Goal: Navigation & Orientation: Find specific page/section

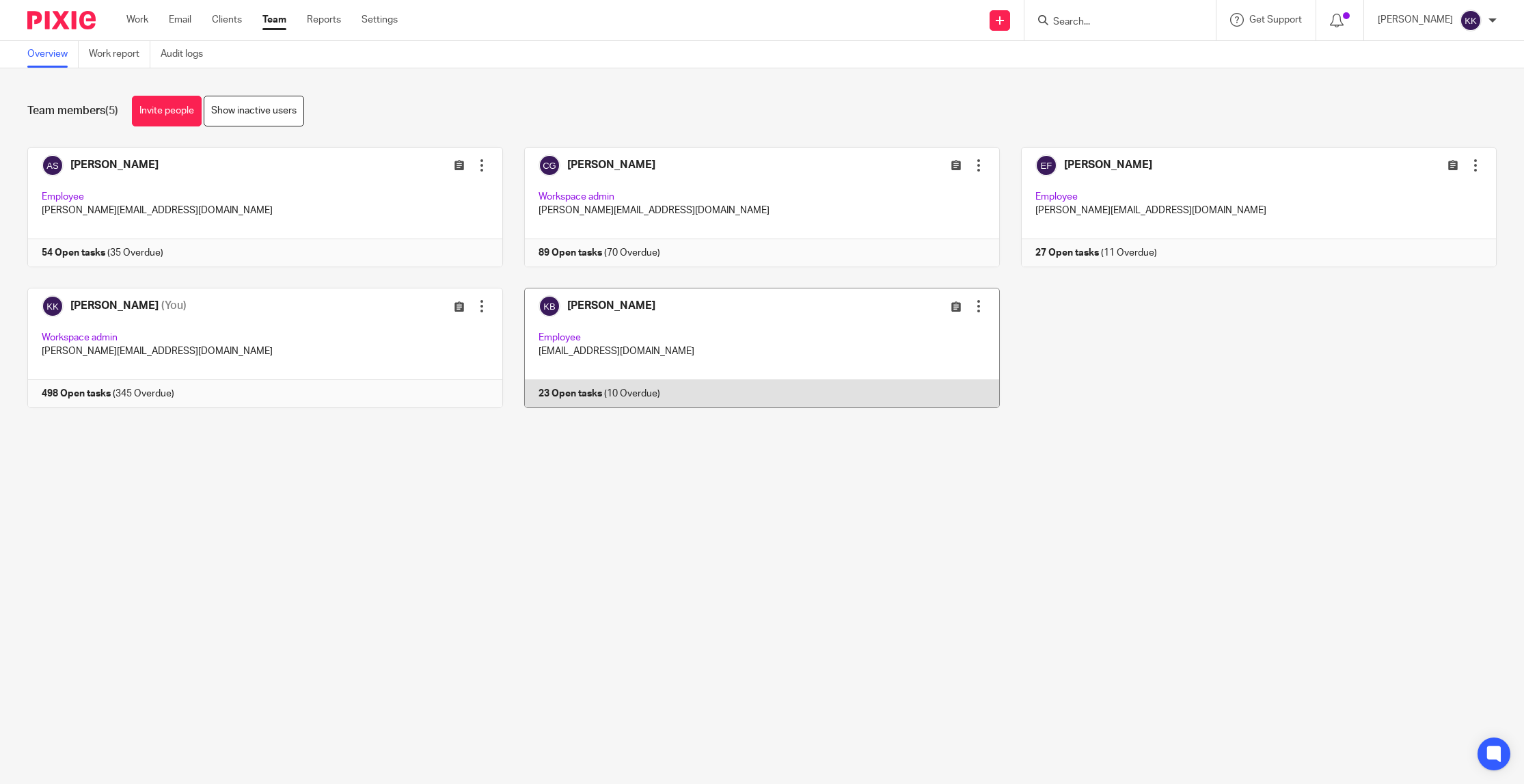
click at [758, 319] on link at bounding box center [751, 347] width 497 height 120
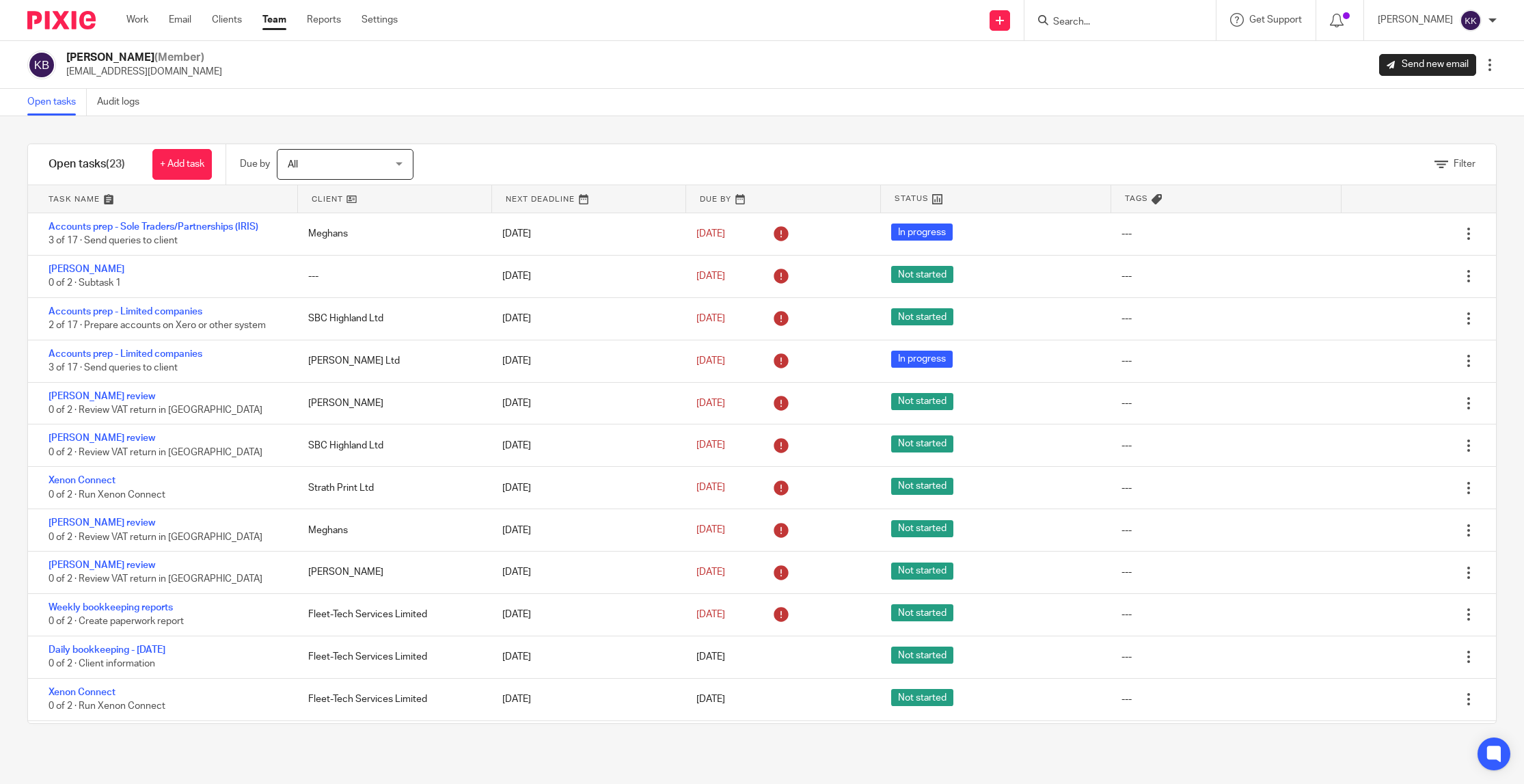
click at [75, 202] on link at bounding box center [162, 199] width 270 height 27
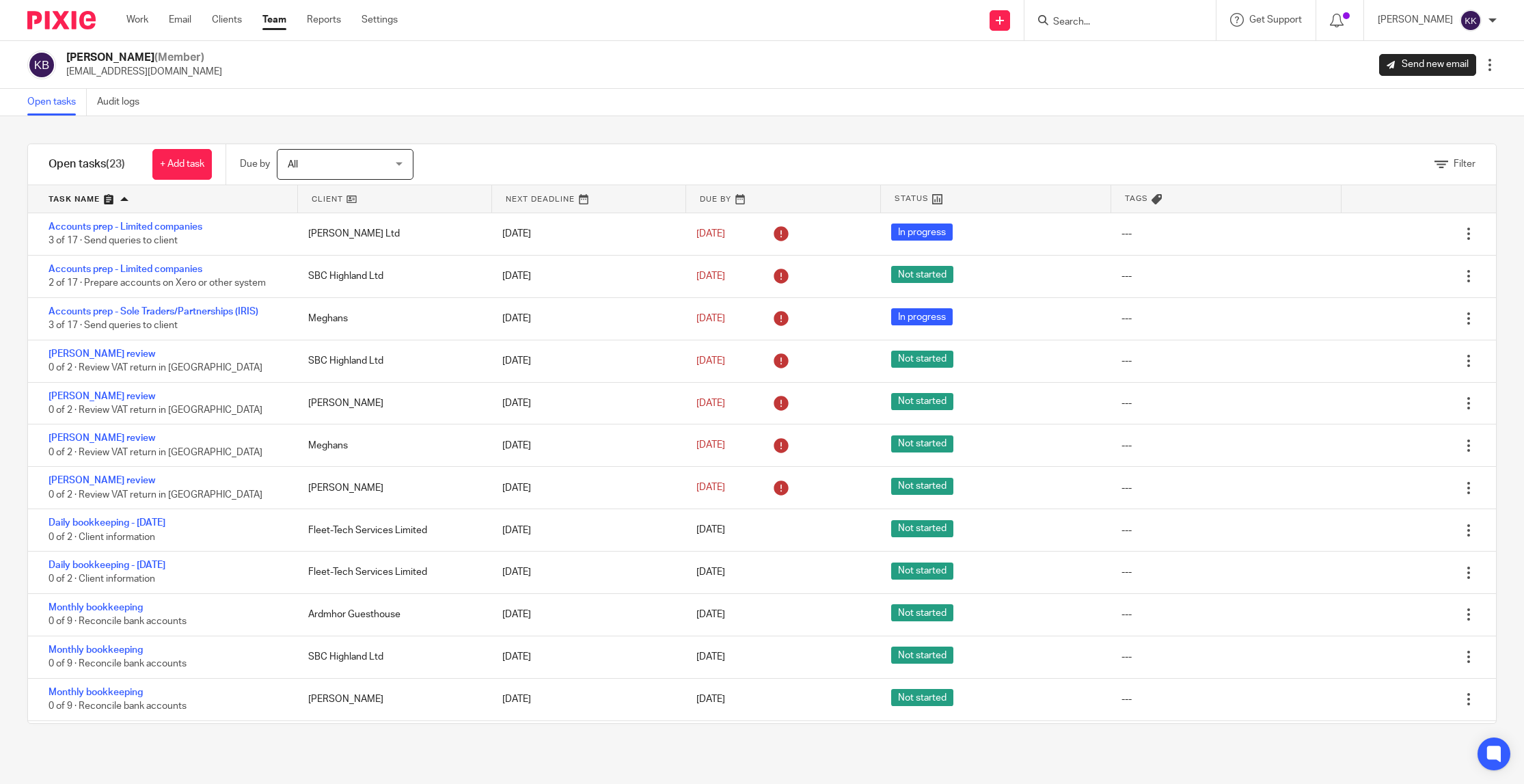
click at [285, 25] on link "Team" at bounding box center [274, 20] width 24 height 13
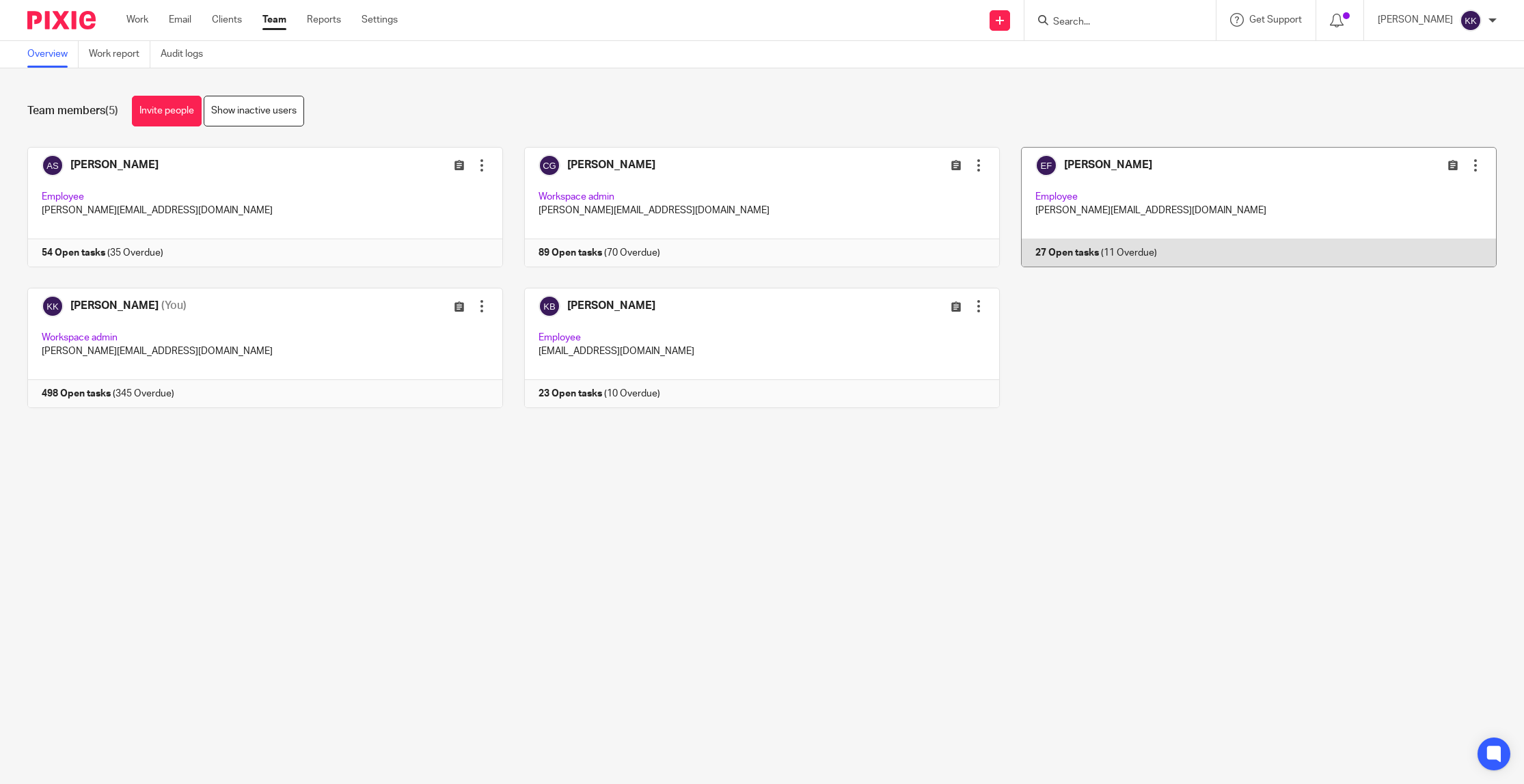
drag, startPoint x: 1056, startPoint y: 202, endPoint x: 1023, endPoint y: 201, distance: 33.0
click at [1056, 202] on link at bounding box center [1249, 206] width 497 height 120
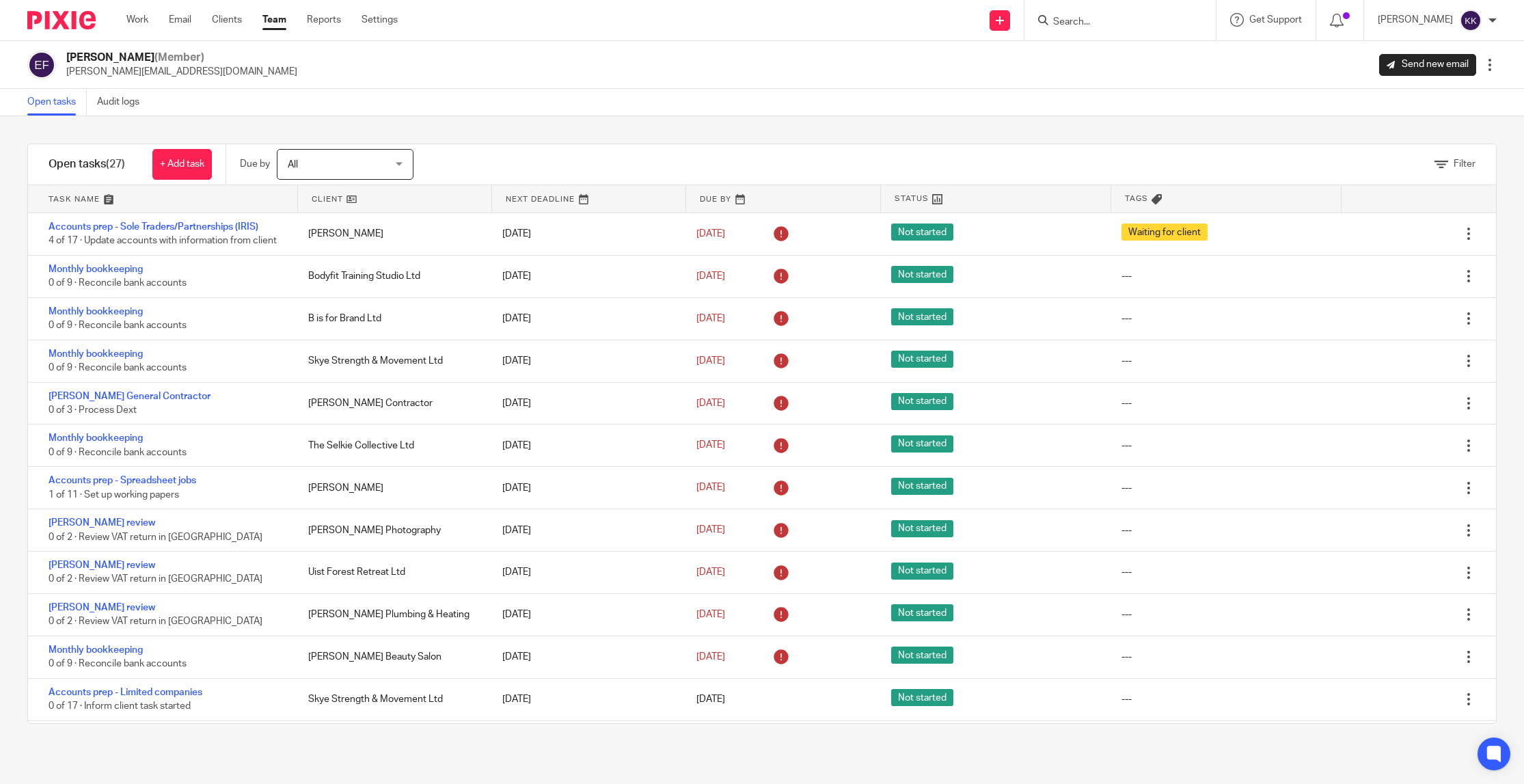
click at [82, 193] on link at bounding box center [162, 199] width 270 height 27
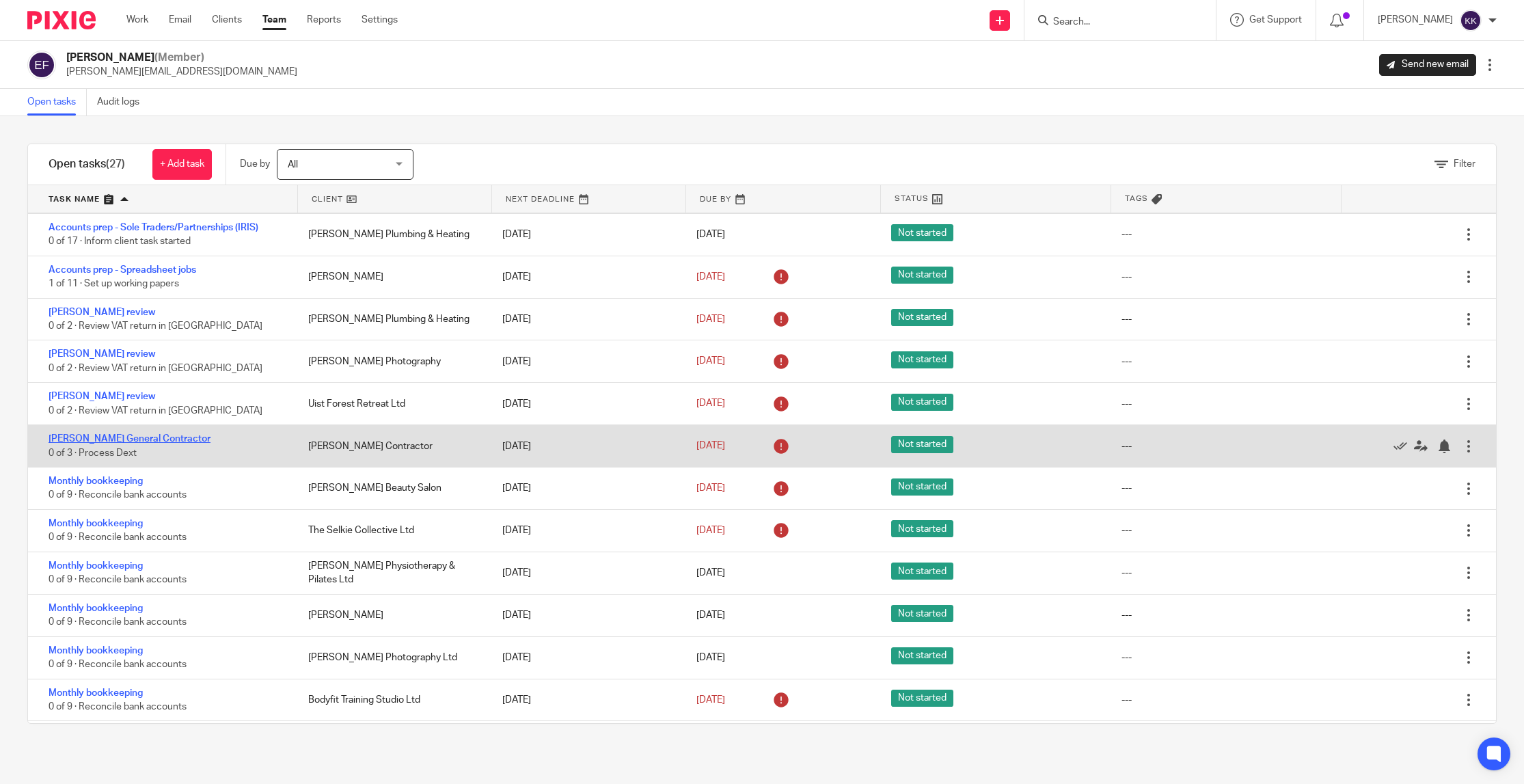
scroll to position [90, 0]
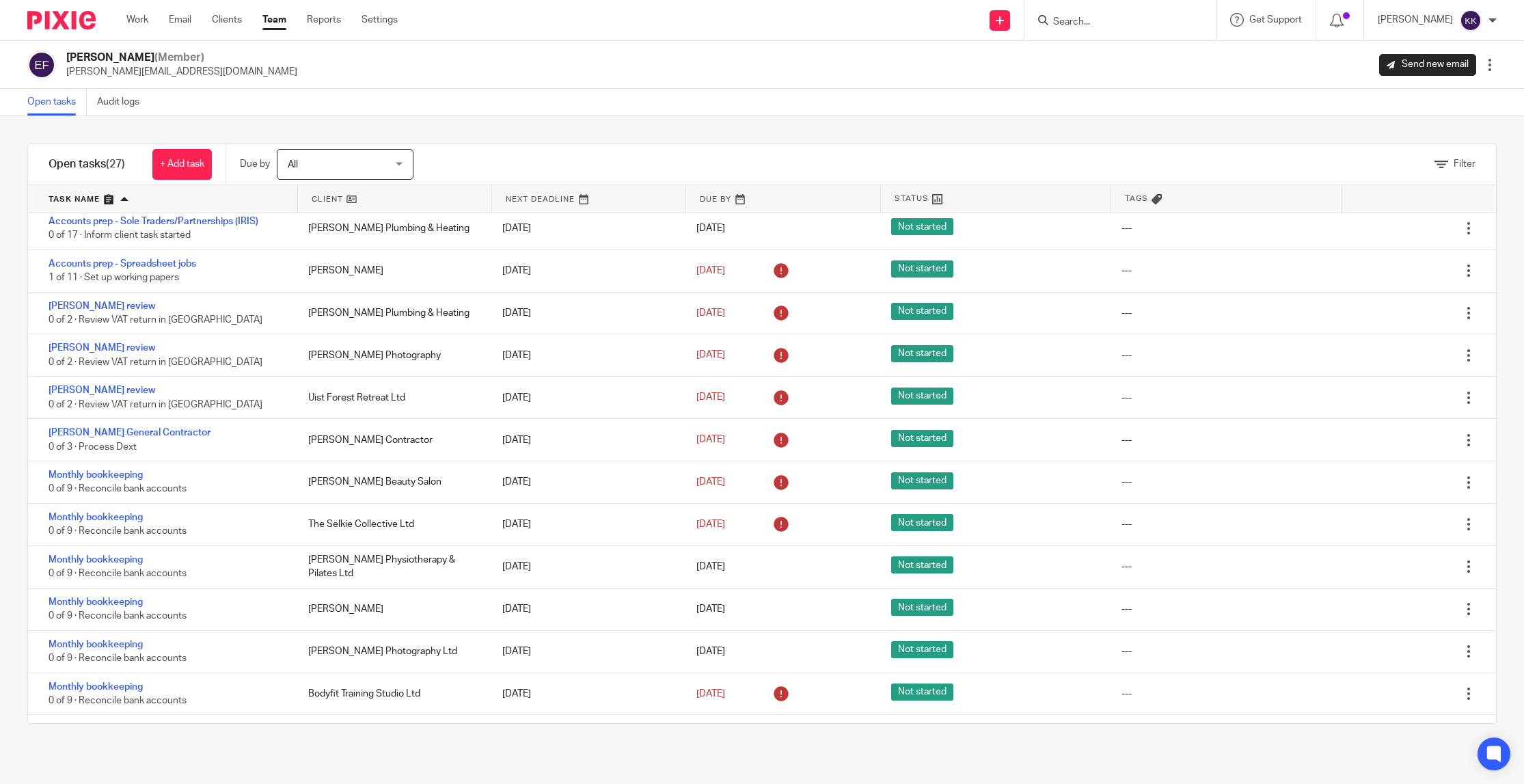
click at [1071, 22] on input "Search" at bounding box center [1113, 22] width 123 height 12
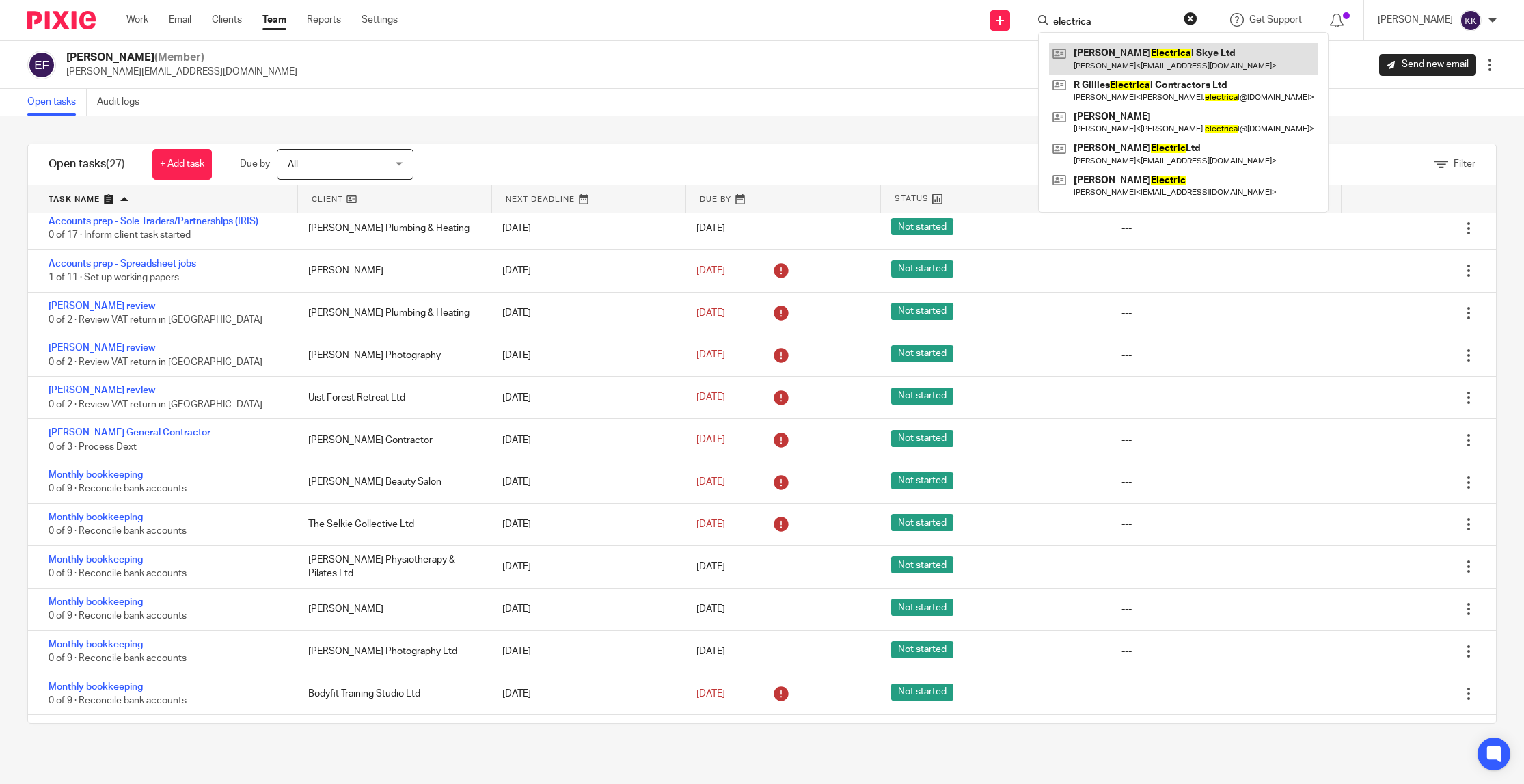
type input "electrica"
drag, startPoint x: 1127, startPoint y: 48, endPoint x: 1103, endPoint y: 49, distance: 24.0
click at [1126, 48] on link at bounding box center [1183, 59] width 269 height 32
